Goal: Book appointment/travel/reservation

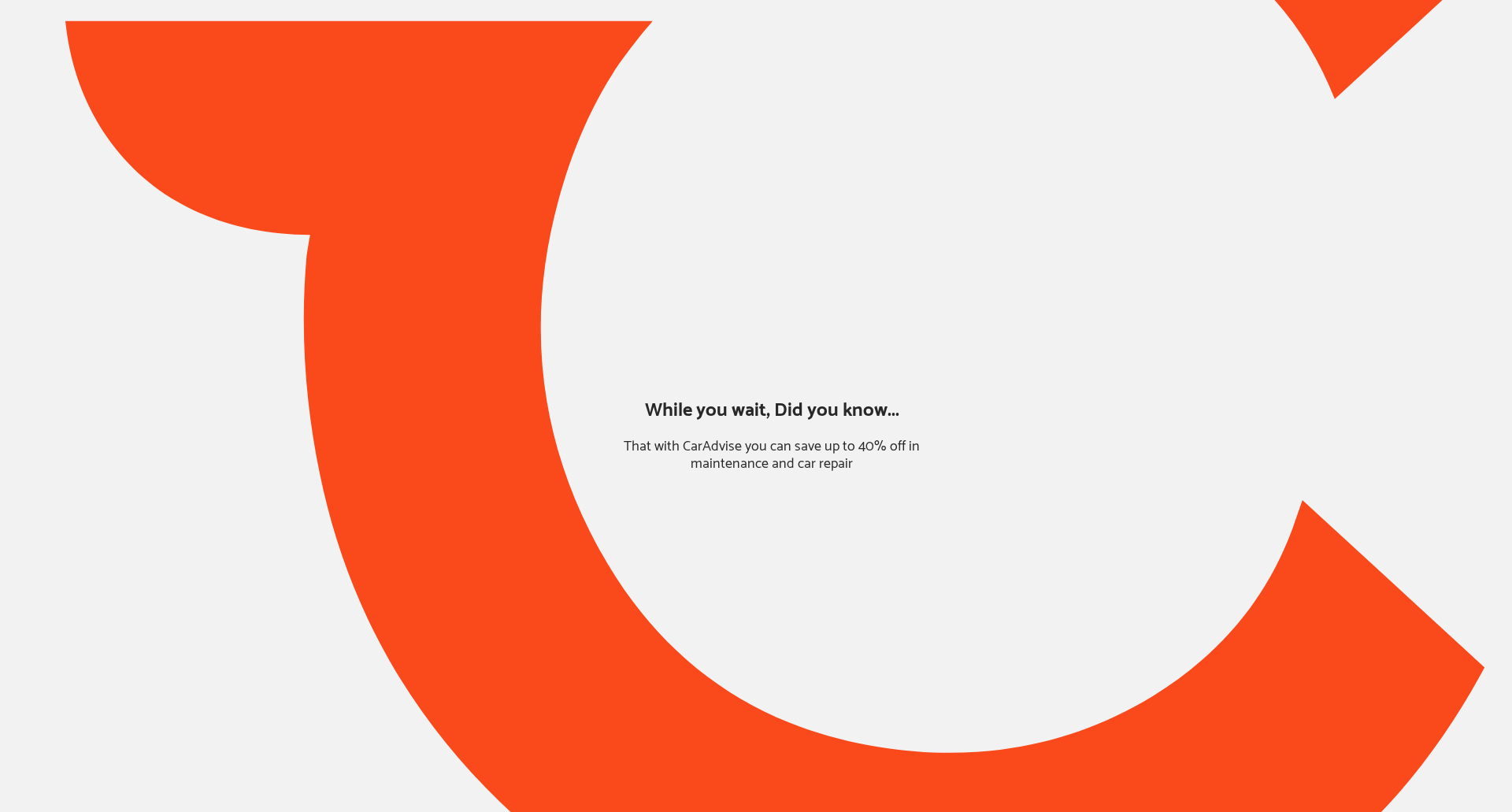
type input "*****"
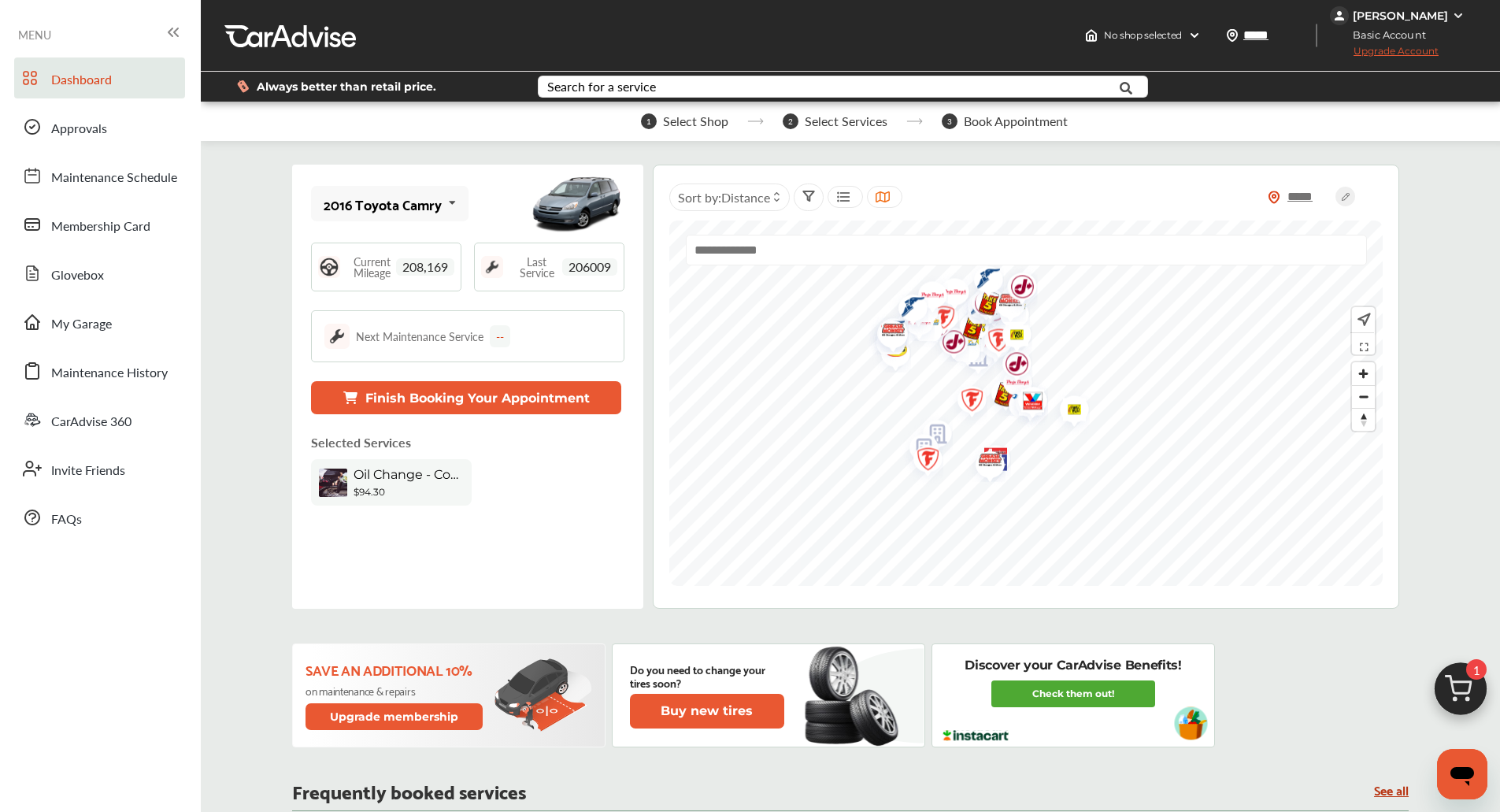
click at [1456, 678] on img at bounding box center [1460, 692] width 75 height 75
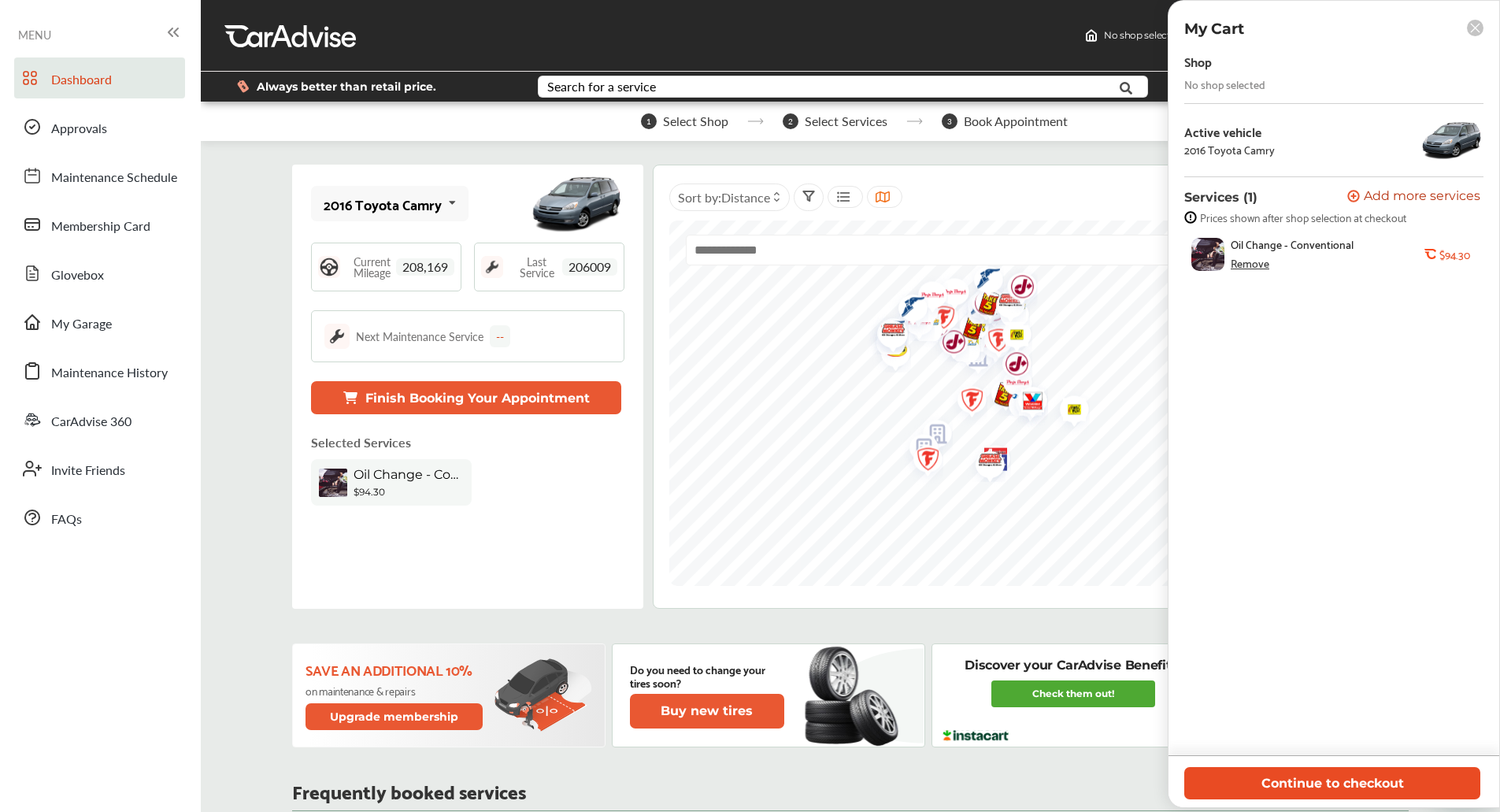
click at [1292, 781] on button "Continue to checkout" at bounding box center [1333, 783] width 296 height 32
